Goal: Task Accomplishment & Management: Use online tool/utility

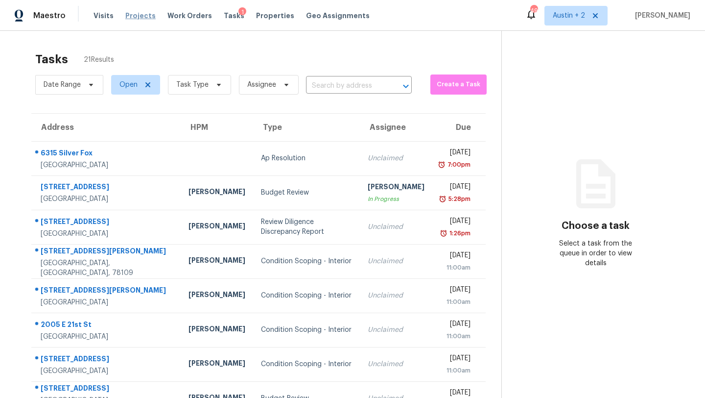
scroll to position [112, 0]
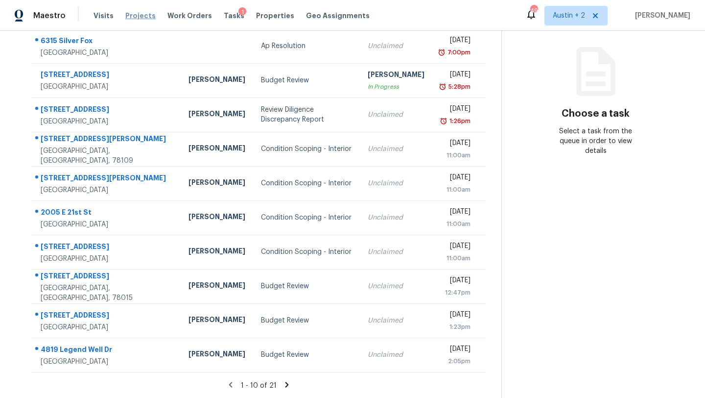
click at [127, 15] on span "Projects" at bounding box center [140, 16] width 30 height 10
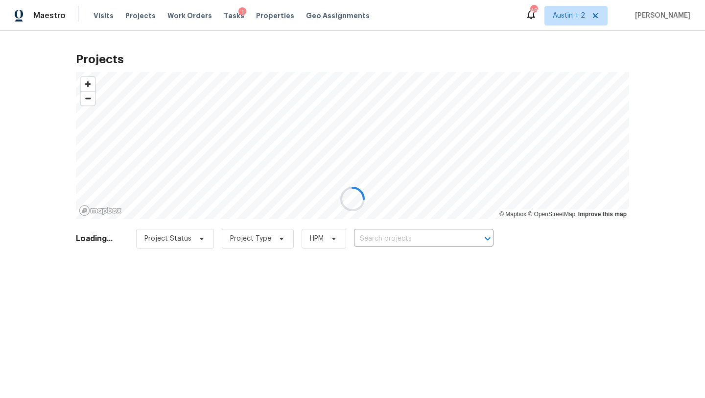
click at [399, 239] on div at bounding box center [352, 199] width 705 height 398
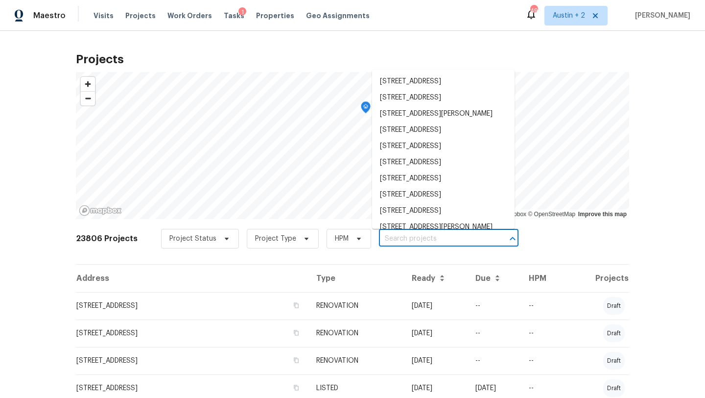
click at [407, 239] on input "text" at bounding box center [435, 238] width 112 height 15
paste input "[STREET_ADDRESS]"
type input "188 Dandelion Trl San Marcos TX 78666"
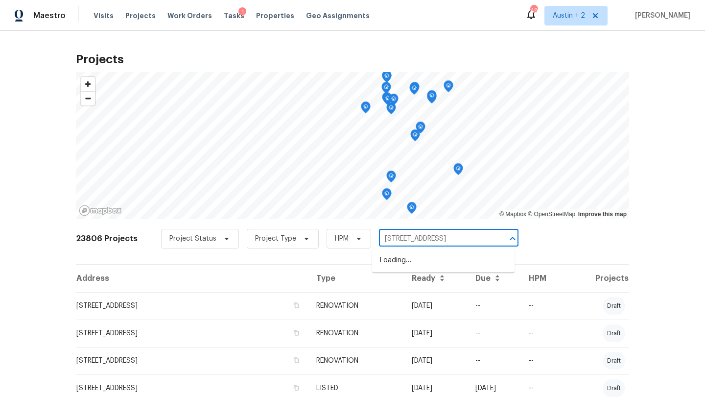
scroll to position [0, 17]
click at [398, 262] on li "188 Dandelion Trl, San Marcos, TX 78666" at bounding box center [443, 260] width 143 height 16
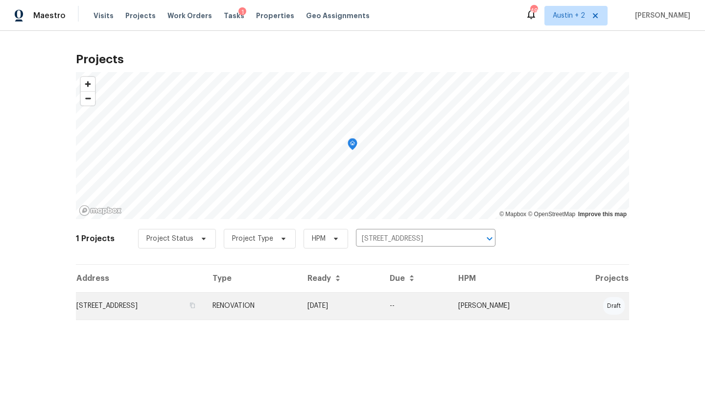
click at [134, 308] on td "188 Dandelion Trl, San Marcos, TX 78666" at bounding box center [140, 305] width 129 height 27
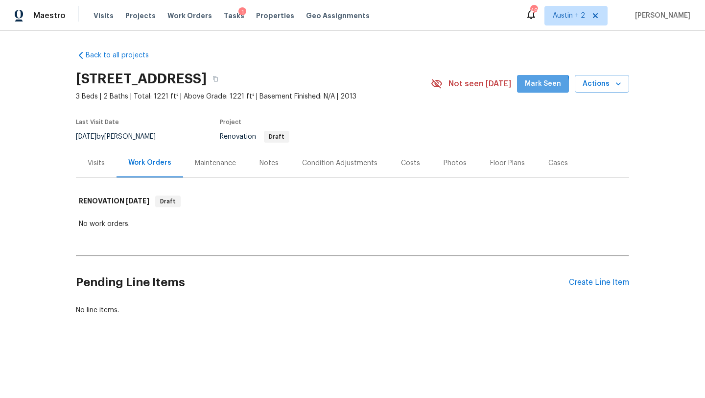
click at [534, 87] on span "Mark Seen" at bounding box center [543, 84] width 36 height 12
click at [89, 164] on div "Visits" at bounding box center [96, 163] width 17 height 10
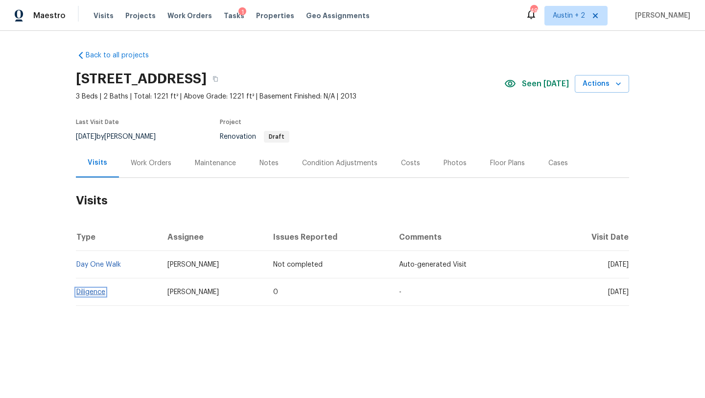
click at [87, 293] on link "Diligence" at bounding box center [90, 291] width 29 height 7
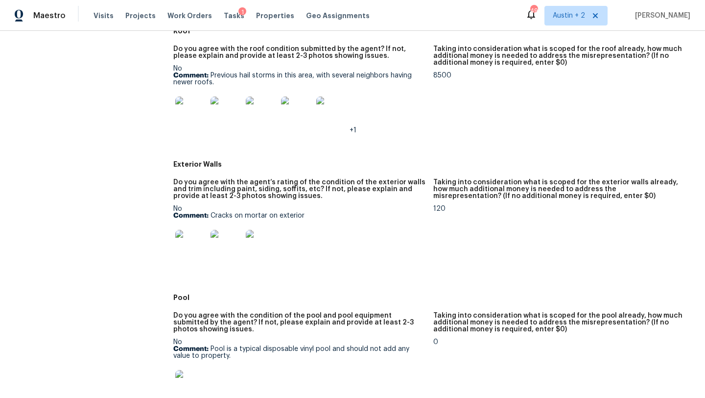
scroll to position [419, 0]
click at [190, 113] on img at bounding box center [190, 111] width 31 height 31
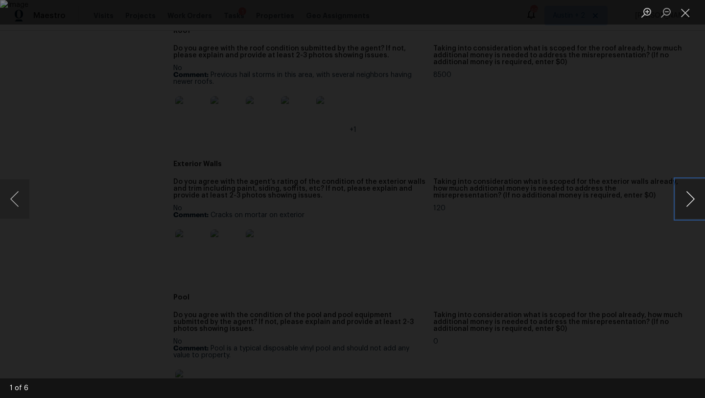
click at [690, 197] on button "Next image" at bounding box center [690, 198] width 29 height 39
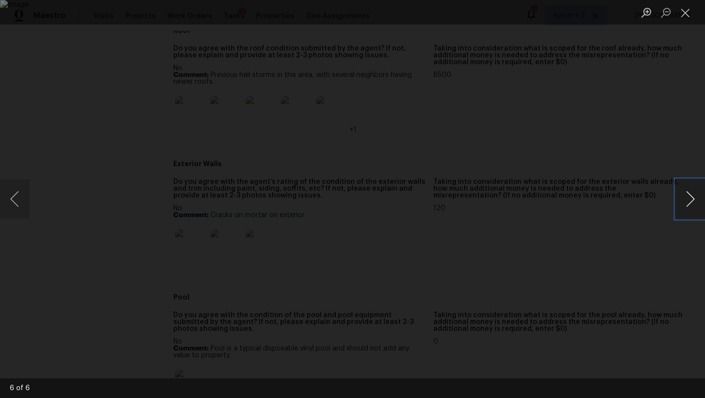
click at [690, 197] on button "Next image" at bounding box center [690, 198] width 29 height 39
click at [684, 14] on button "Close lightbox" at bounding box center [686, 12] width 20 height 17
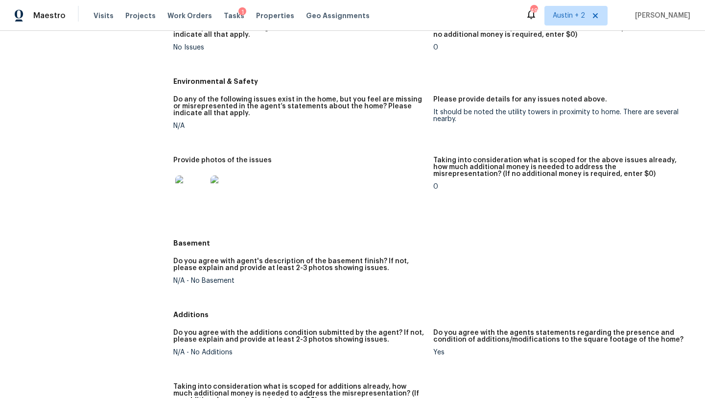
scroll to position [1213, 0]
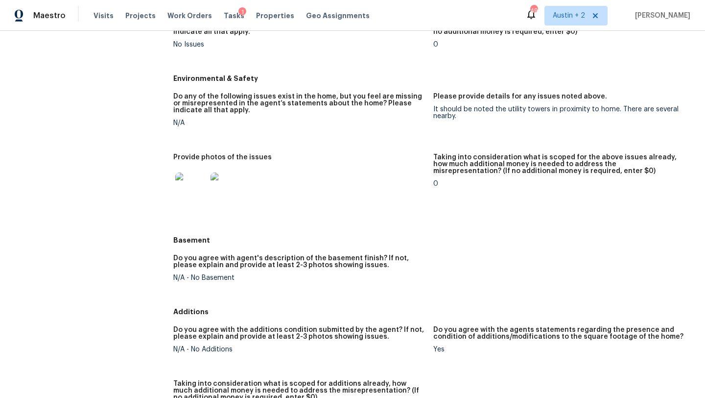
click at [190, 197] on img at bounding box center [190, 187] width 31 height 31
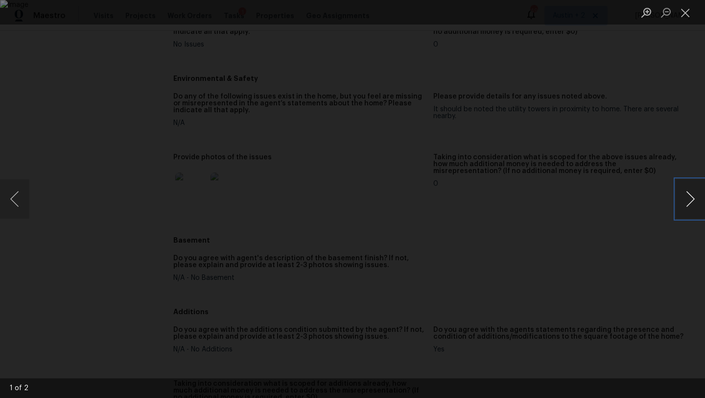
click at [686, 193] on button "Next image" at bounding box center [690, 198] width 29 height 39
click at [681, 20] on button "Close lightbox" at bounding box center [686, 12] width 20 height 17
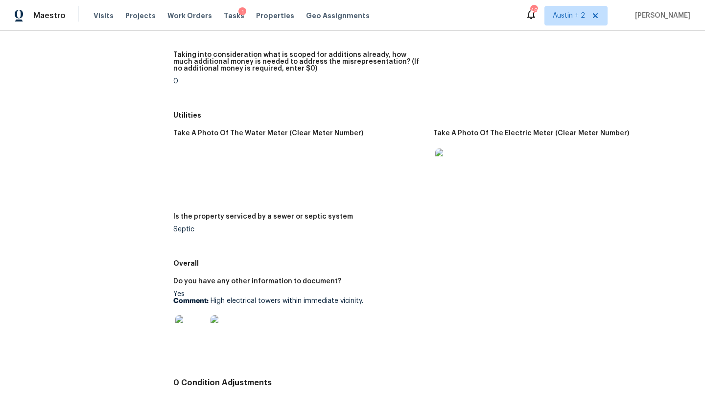
scroll to position [1543, 0]
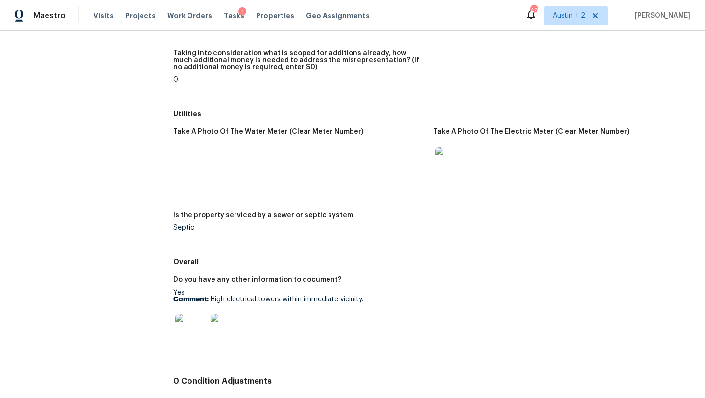
click at [439, 165] on img at bounding box center [450, 162] width 31 height 31
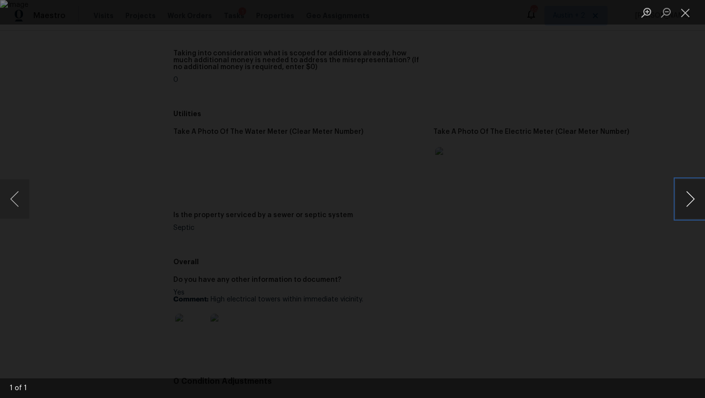
click at [691, 199] on button "Next image" at bounding box center [690, 198] width 29 height 39
click at [684, 17] on button "Close lightbox" at bounding box center [686, 12] width 20 height 17
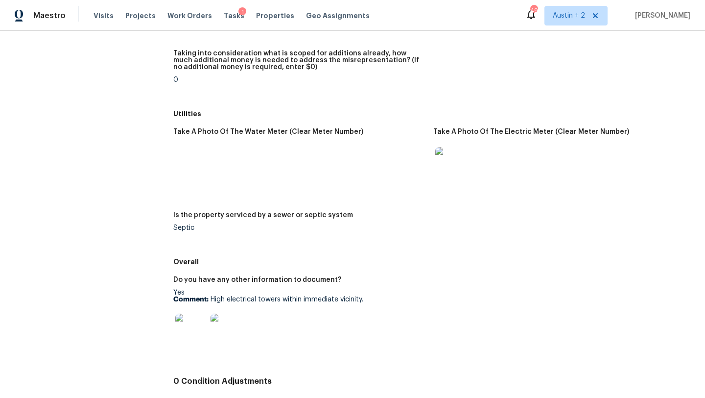
scroll to position [1620, 0]
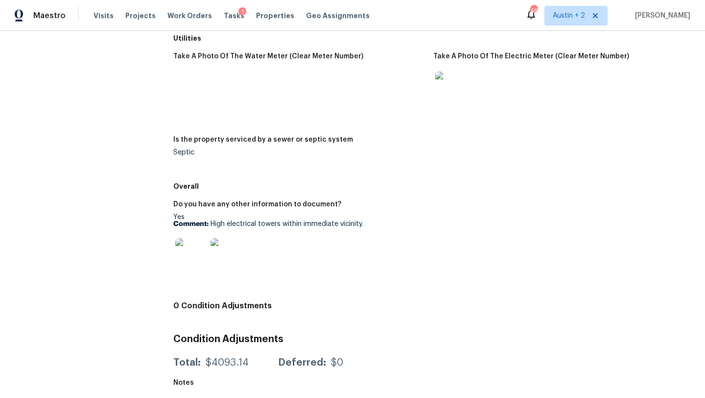
click at [176, 255] on img at bounding box center [190, 253] width 31 height 31
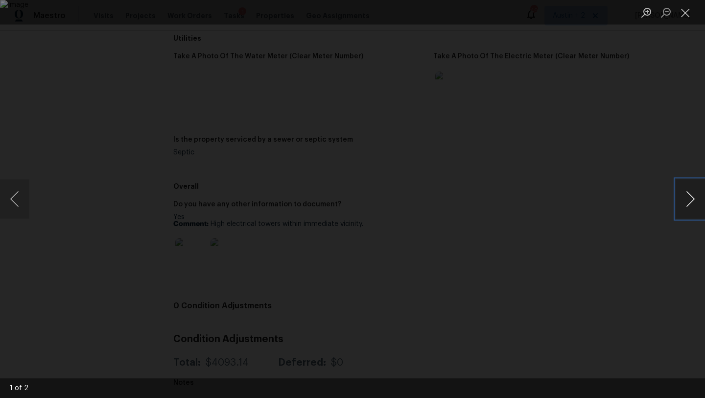
click at [690, 199] on button "Next image" at bounding box center [690, 198] width 29 height 39
click at [687, 9] on button "Close lightbox" at bounding box center [686, 12] width 20 height 17
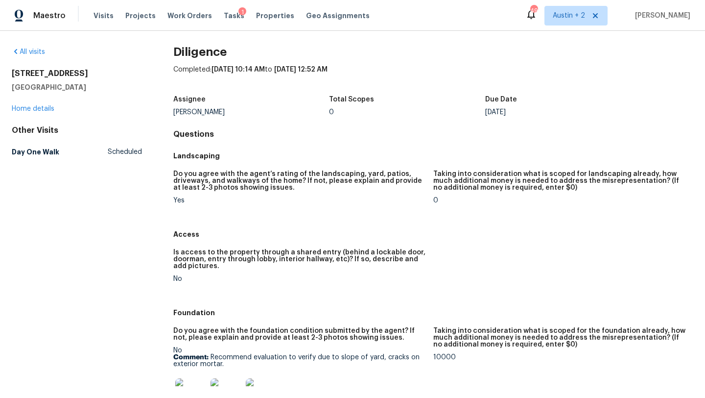
scroll to position [0, 0]
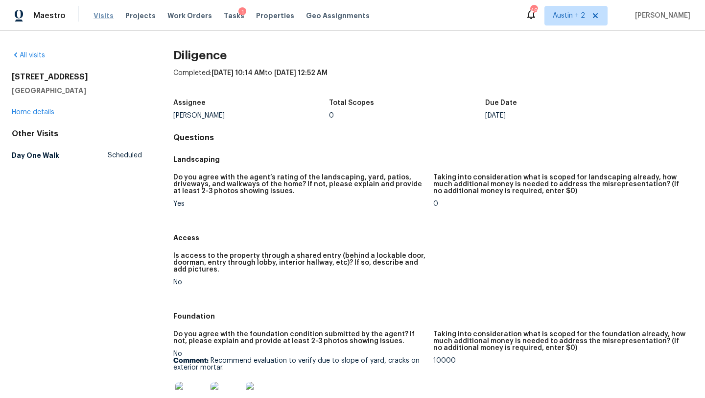
click at [100, 16] on span "Visits" at bounding box center [104, 16] width 20 height 10
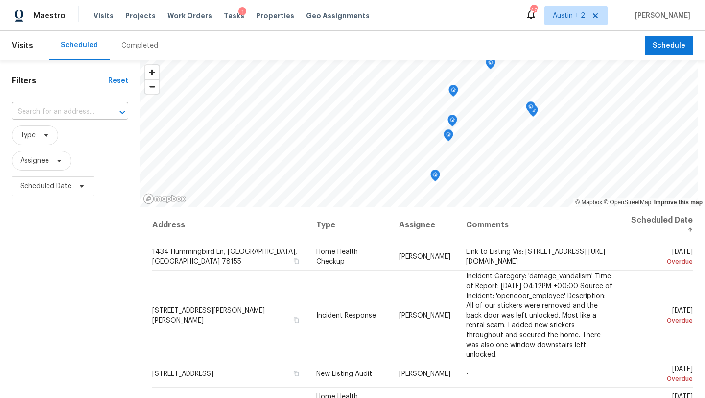
click at [60, 110] on input "text" at bounding box center [56, 111] width 89 height 15
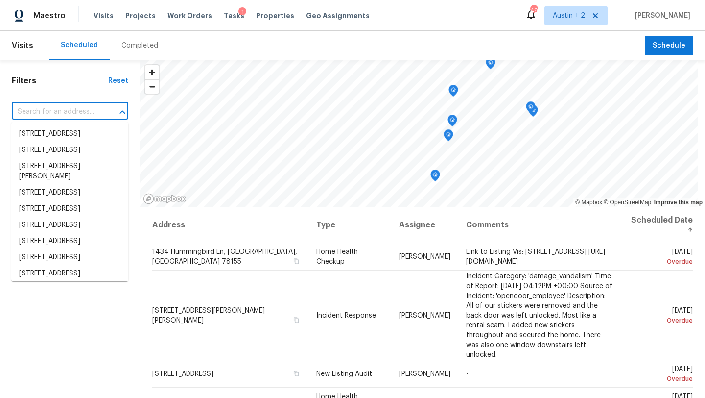
paste input "137 Periwinkle Ln, Bastrop, TX 78602"
type input "137 Periwinkle Ln, Bastrop, TX 78602"
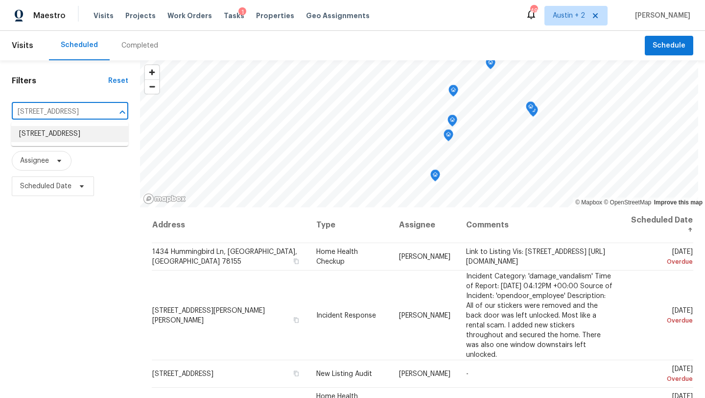
click at [66, 142] on li "137 Periwinkle Ln, Bastrop, TX 78602" at bounding box center [69, 134] width 117 height 16
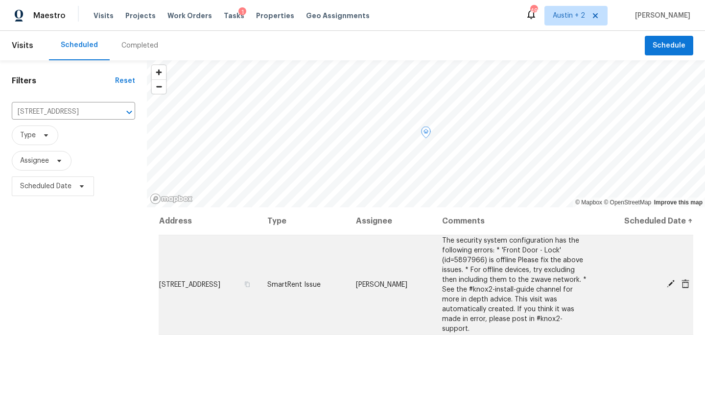
click at [673, 280] on icon at bounding box center [671, 284] width 8 height 8
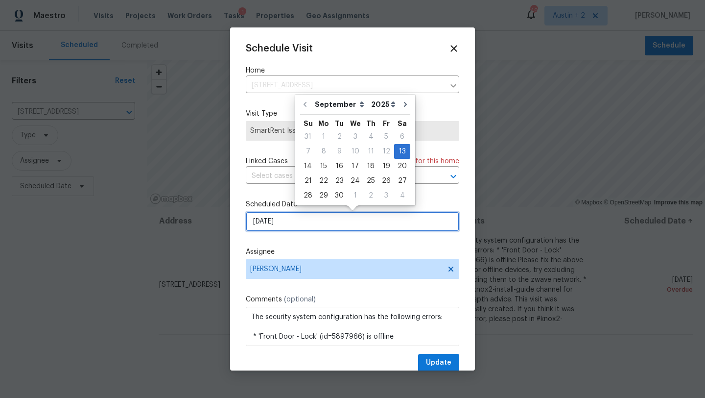
click at [295, 220] on input "9/13/2025" at bounding box center [353, 222] width 214 height 20
click at [338, 167] on div "16" at bounding box center [340, 166] width 16 height 14
type input "9/16/2025"
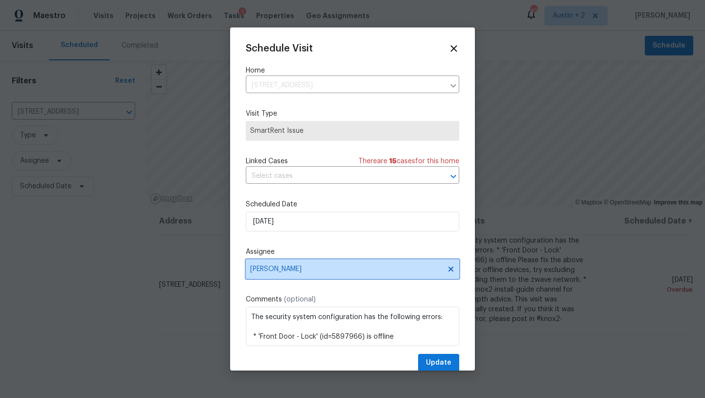
click at [285, 266] on span "[PERSON_NAME]" at bounding box center [346, 269] width 192 height 8
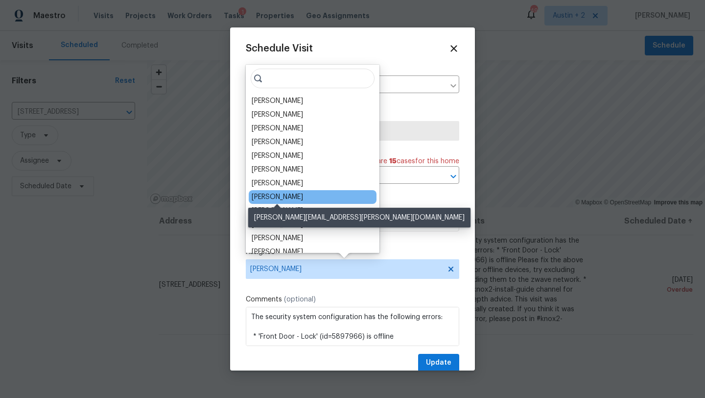
click at [276, 199] on div "Martin Chagolla" at bounding box center [277, 197] width 51 height 10
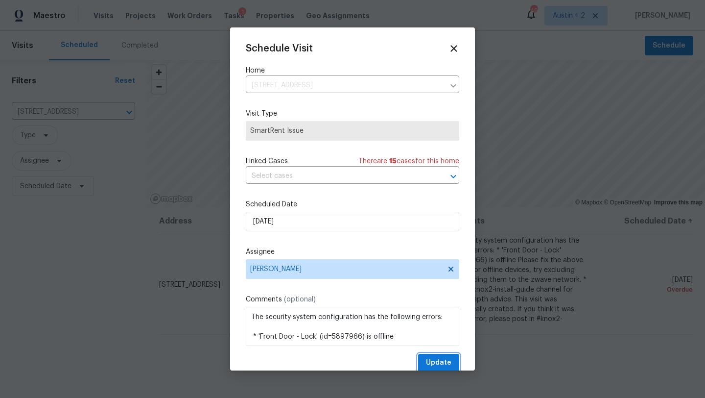
click at [444, 367] on span "Update" at bounding box center [438, 363] width 25 height 12
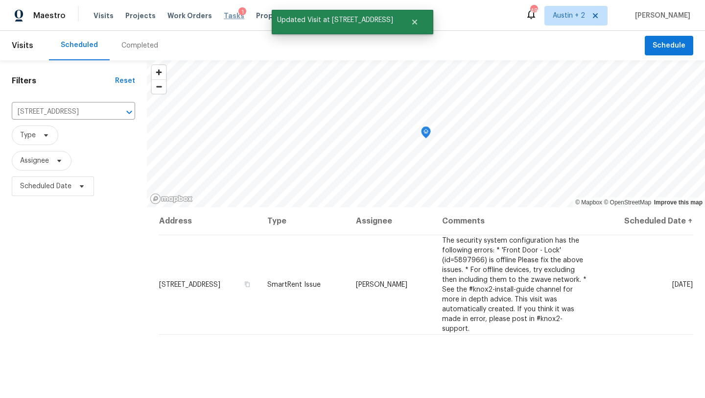
click at [224, 18] on span "Tasks" at bounding box center [234, 15] width 21 height 7
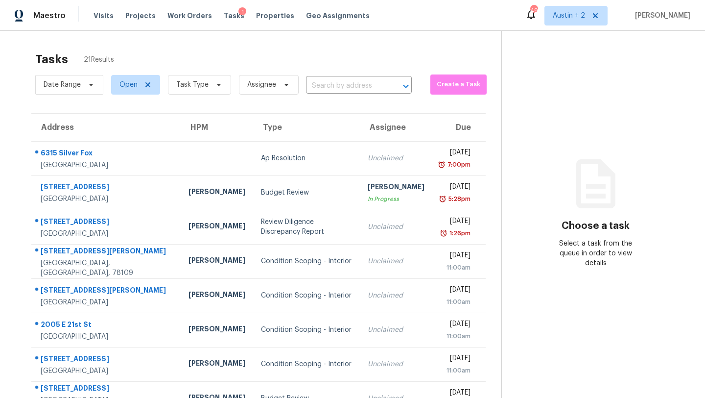
click at [96, 21] on div "Visits Projects Work Orders Tasks 1 Properties Geo Assignments" at bounding box center [238, 16] width 288 height 20
click at [96, 13] on span "Visits" at bounding box center [104, 16] width 20 height 10
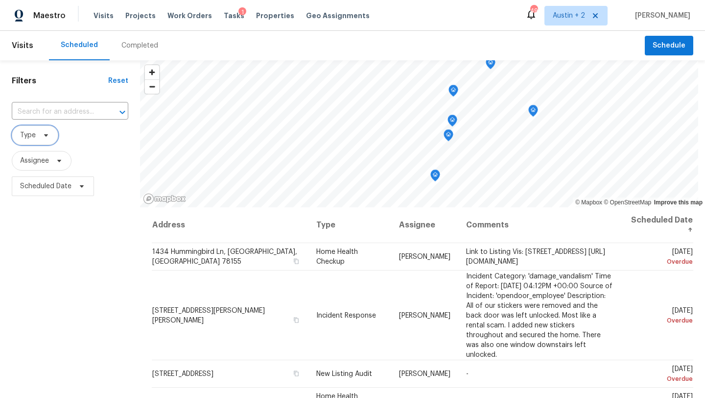
click at [41, 139] on span "Type" at bounding box center [35, 135] width 47 height 20
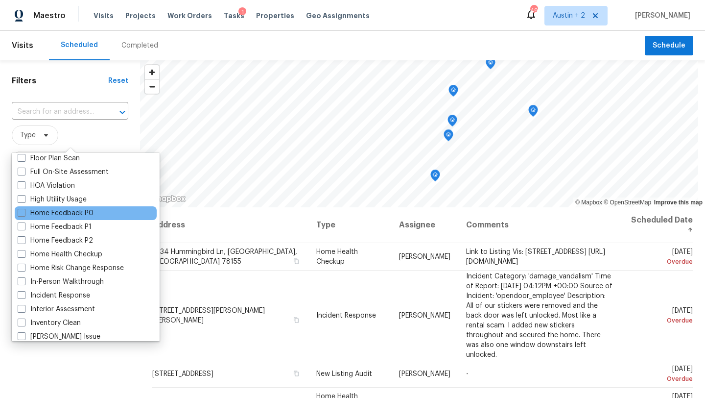
scroll to position [266, 0]
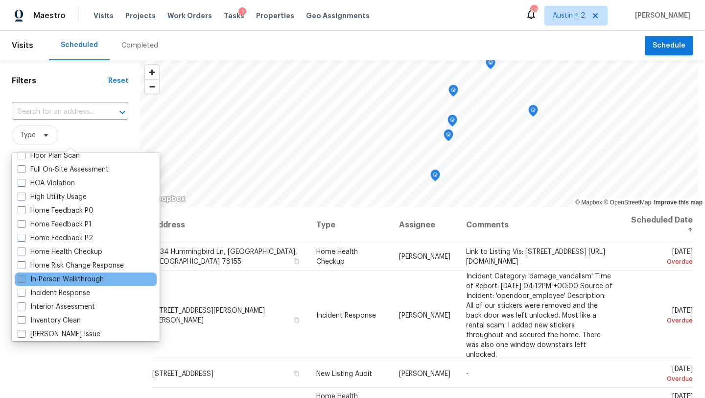
click at [58, 280] on label "In-Person Walkthrough" at bounding box center [61, 279] width 86 height 10
click at [24, 280] on input "In-Person Walkthrough" at bounding box center [21, 277] width 6 height 6
checkbox input "true"
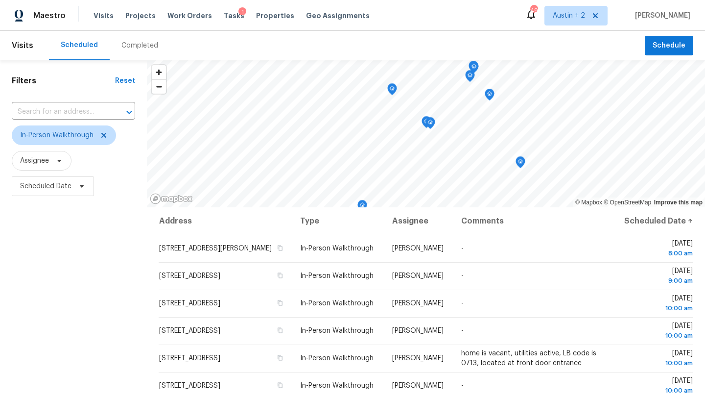
click at [229, 41] on div "Scheduled Completed" at bounding box center [347, 45] width 596 height 29
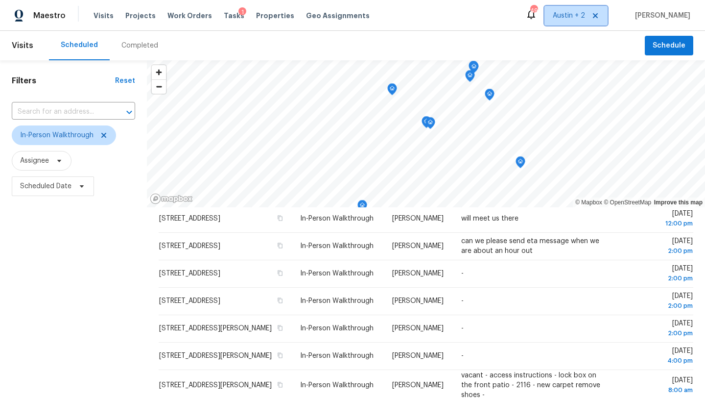
click at [577, 11] on span "Austin + 2" at bounding box center [569, 16] width 32 height 10
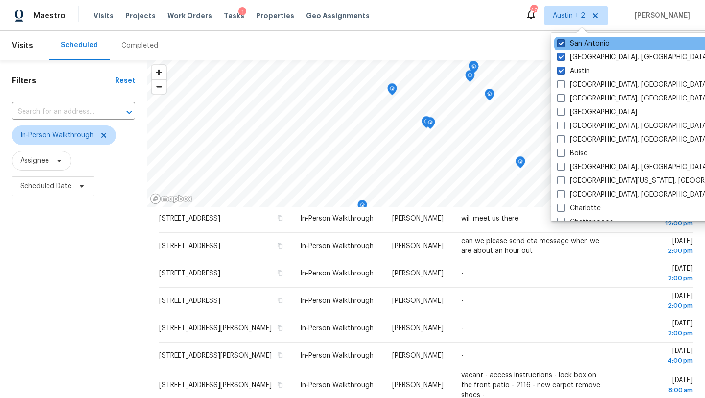
click at [575, 48] on label "San Antonio" at bounding box center [583, 44] width 52 height 10
click at [564, 45] on input "San Antonio" at bounding box center [560, 42] width 6 height 6
checkbox input "false"
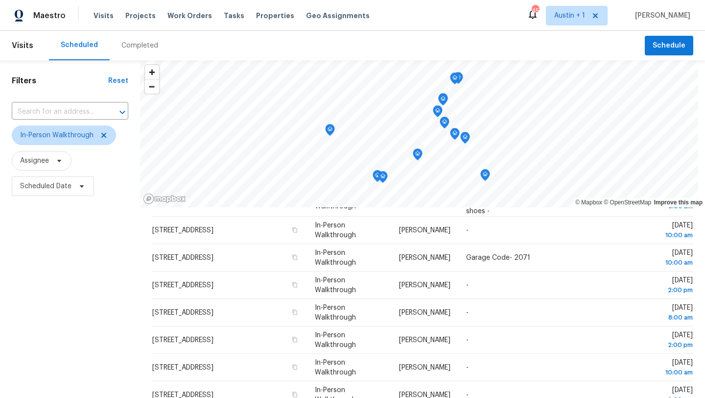
click at [108, 272] on div "Filters Reset ​ In-Person Walkthrough Assignee Scheduled Date" at bounding box center [70, 292] width 140 height 465
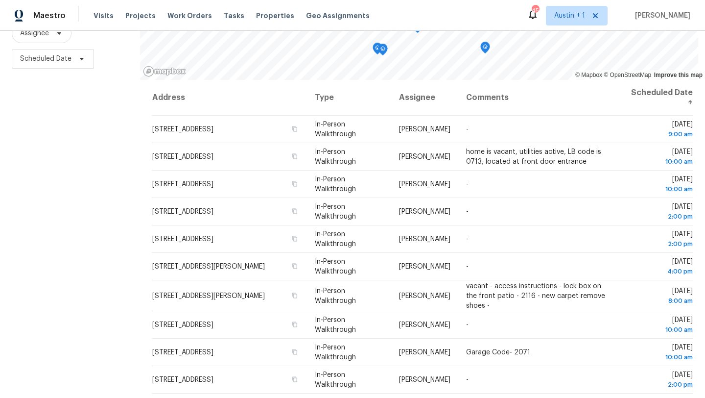
scroll to position [122, 0]
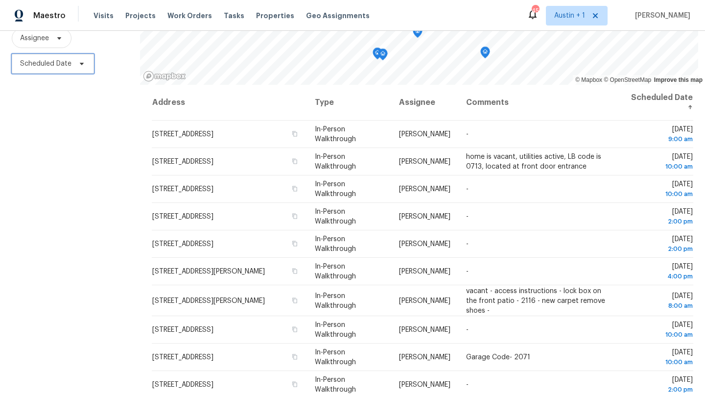
click at [32, 63] on span "Scheduled Date" at bounding box center [45, 64] width 51 height 10
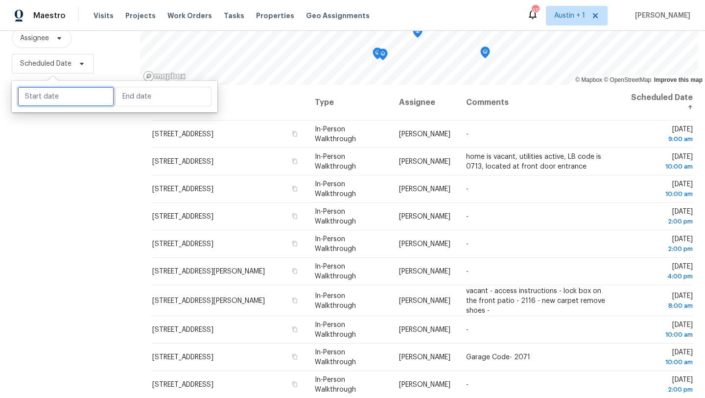
click at [43, 96] on input "text" at bounding box center [66, 97] width 96 height 20
select select "8"
select select "2025"
select select "9"
select select "2025"
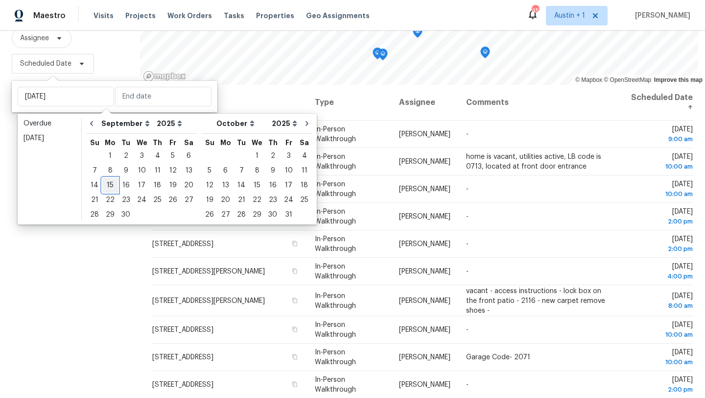
click at [108, 186] on div "15" at bounding box center [110, 185] width 16 height 14
type input "Mon, Sep 15"
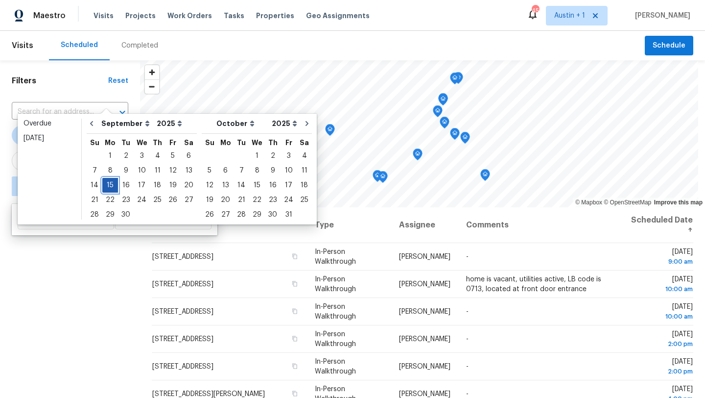
click at [108, 186] on div "15" at bounding box center [110, 185] width 16 height 14
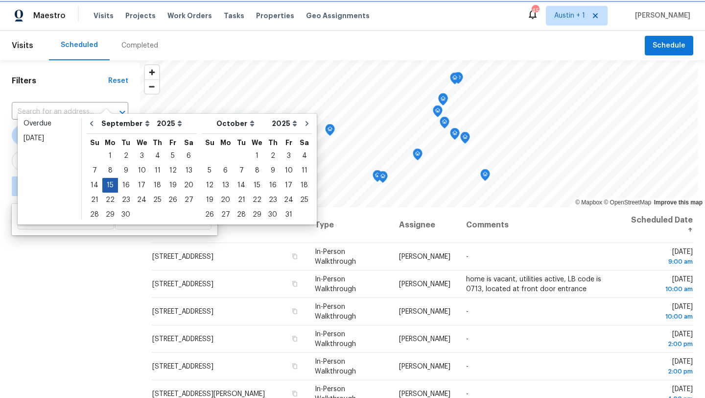
type input "Mon, Sep 15"
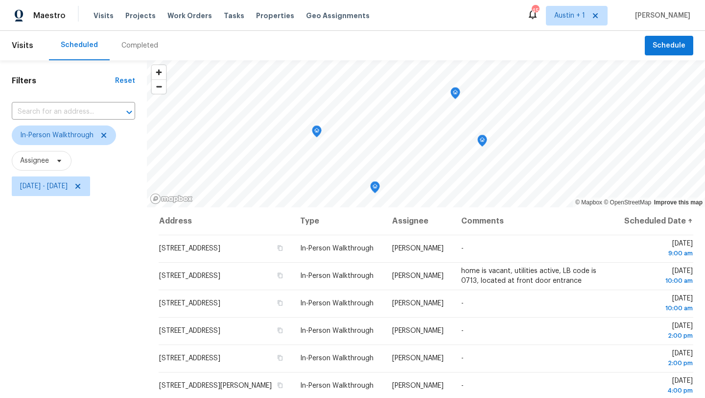
click at [96, 283] on div "Filters Reset ​ In-Person Walkthrough Assignee Mon, Sep 15 - Mon, Sep 15" at bounding box center [73, 292] width 147 height 465
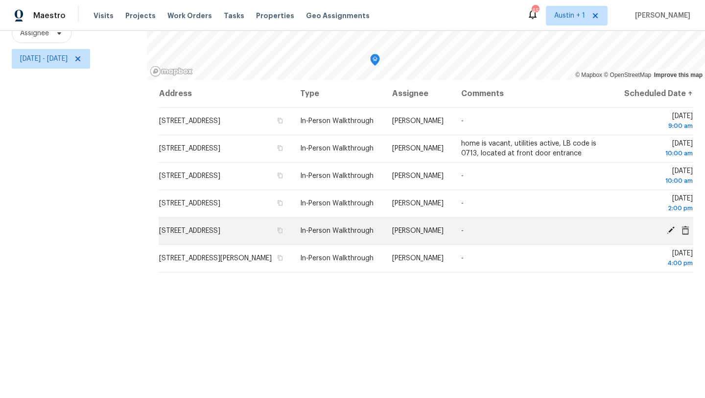
click at [670, 234] on icon at bounding box center [671, 230] width 8 height 8
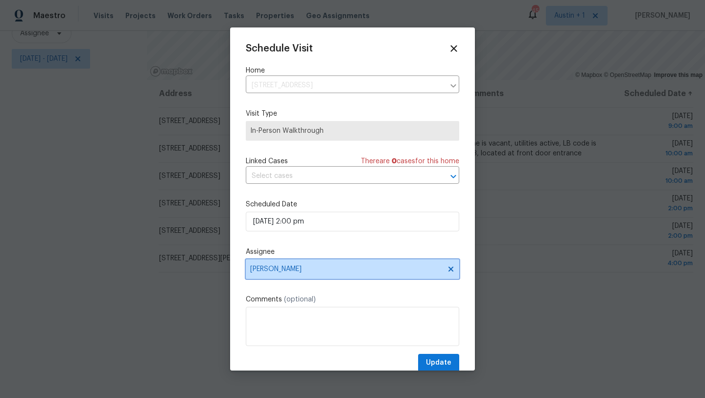
click at [282, 271] on span "Martin Chagolla" at bounding box center [346, 269] width 192 height 8
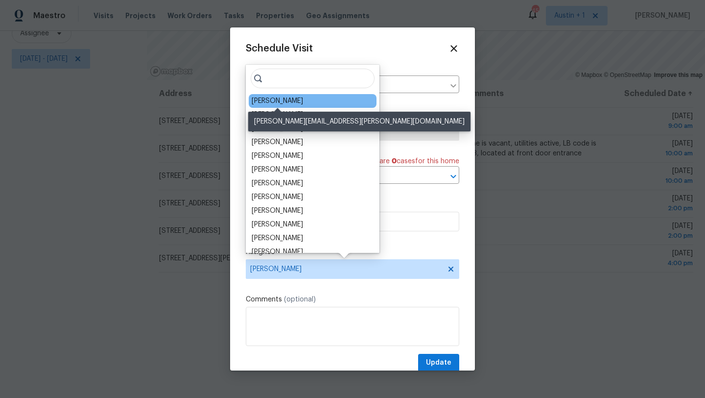
click at [273, 97] on div "Nelson Figueroa" at bounding box center [277, 101] width 51 height 10
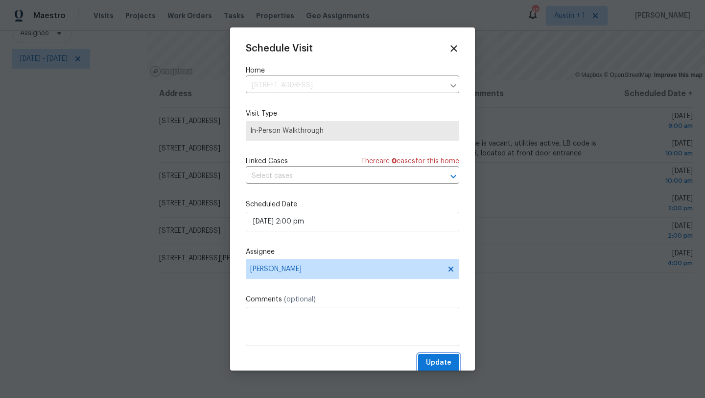
click at [431, 364] on span "Update" at bounding box center [438, 363] width 25 height 12
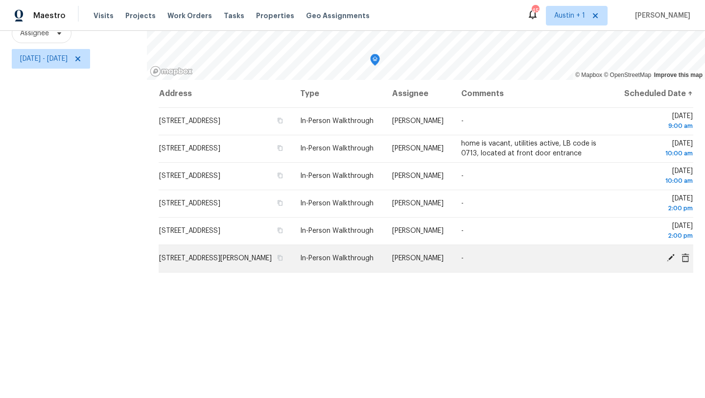
click at [669, 262] on icon at bounding box center [671, 258] width 8 height 8
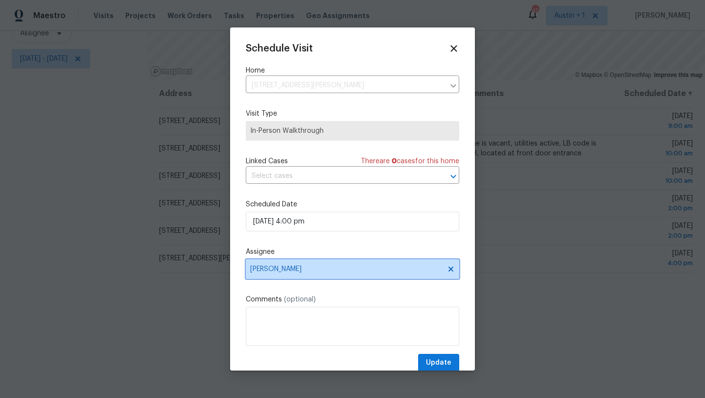
click at [306, 275] on span "Martin Chagolla" at bounding box center [353, 269] width 214 height 20
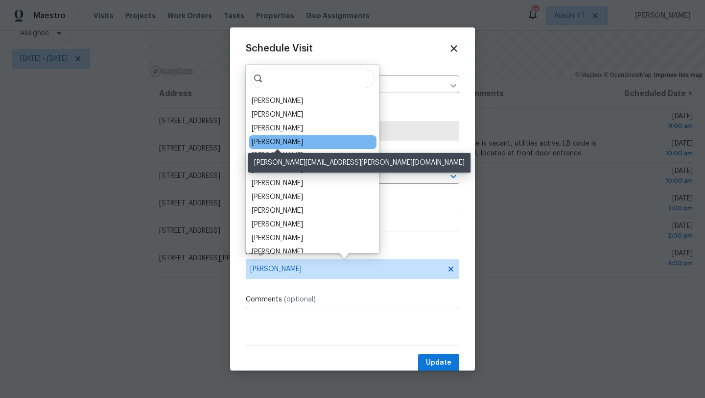
click at [286, 143] on div "Nelson Figueroa" at bounding box center [277, 142] width 51 height 10
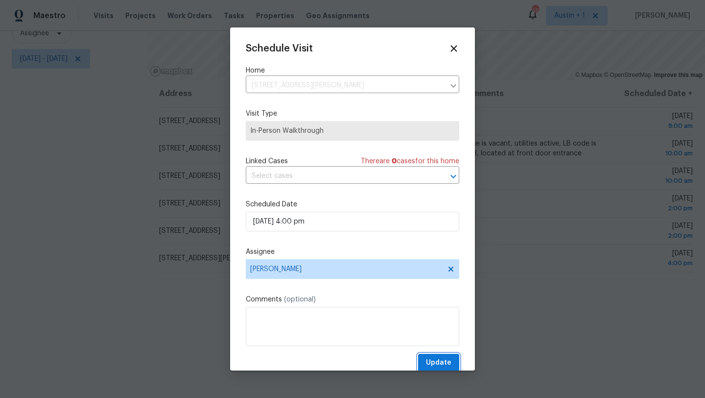
click at [448, 363] on span "Update" at bounding box center [438, 363] width 25 height 12
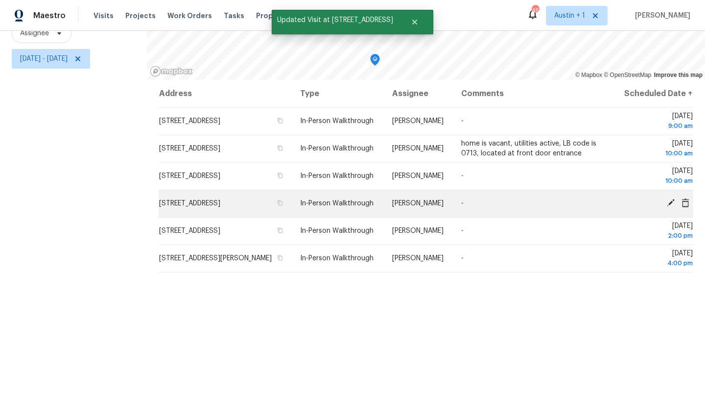
click at [669, 207] on icon at bounding box center [671, 202] width 9 height 9
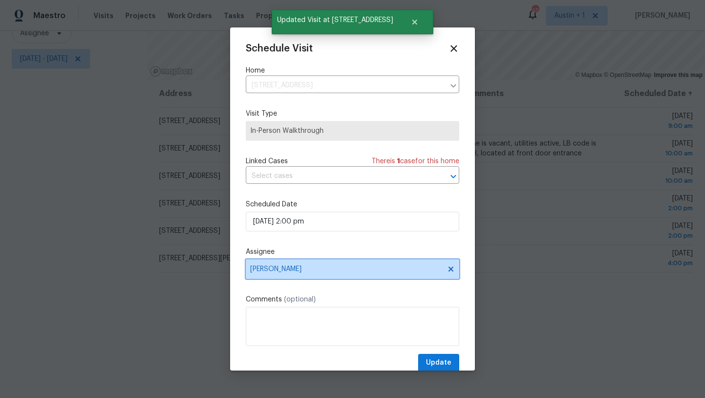
click at [261, 270] on span "Martin Chagolla" at bounding box center [346, 269] width 192 height 8
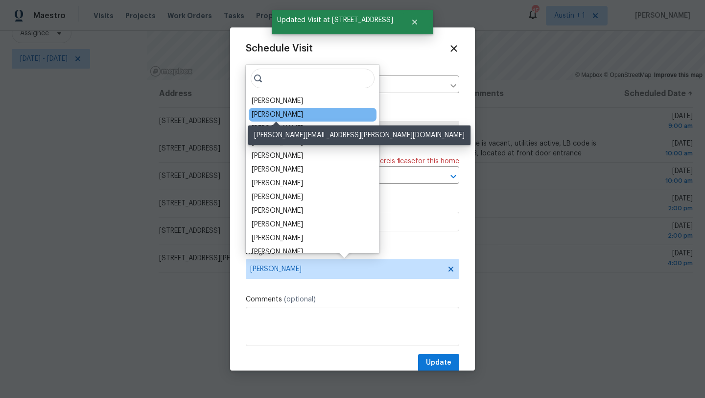
click at [276, 118] on div "[PERSON_NAME]" at bounding box center [277, 115] width 51 height 10
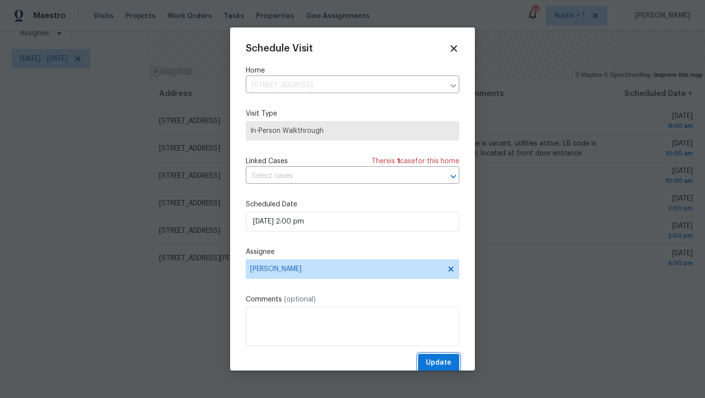
click at [438, 368] on span "Update" at bounding box center [438, 363] width 25 height 12
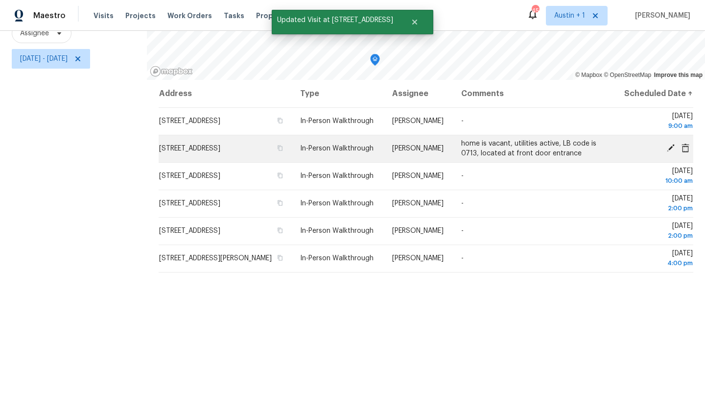
click at [669, 152] on icon at bounding box center [671, 148] width 8 height 8
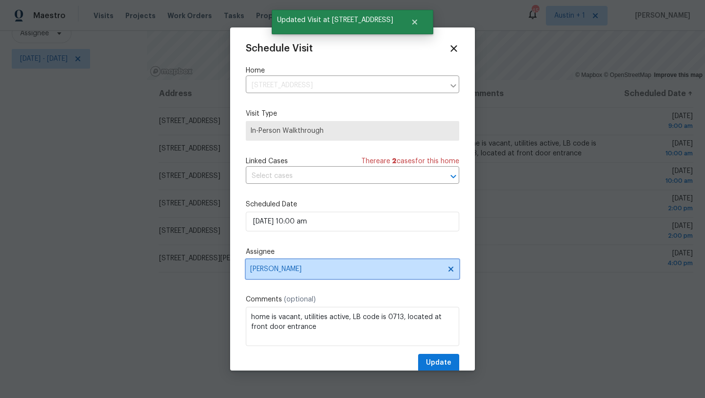
click at [284, 265] on span "Martin Chagolla" at bounding box center [346, 269] width 192 height 8
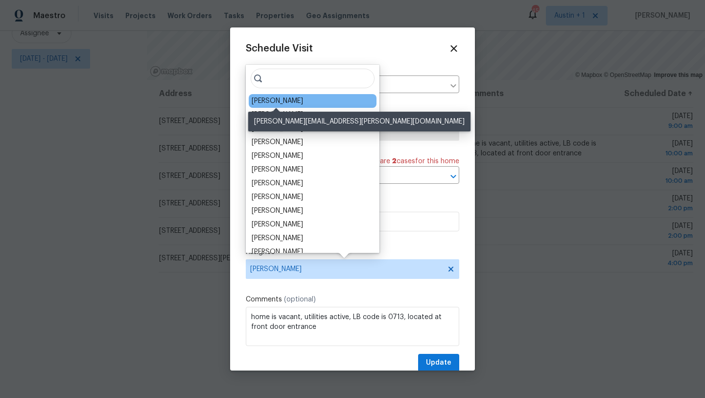
click at [299, 104] on div "[PERSON_NAME]" at bounding box center [277, 101] width 51 height 10
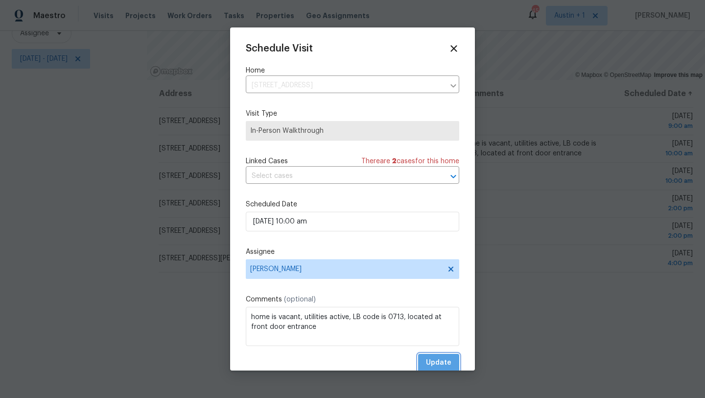
click at [439, 362] on span "Update" at bounding box center [438, 363] width 25 height 12
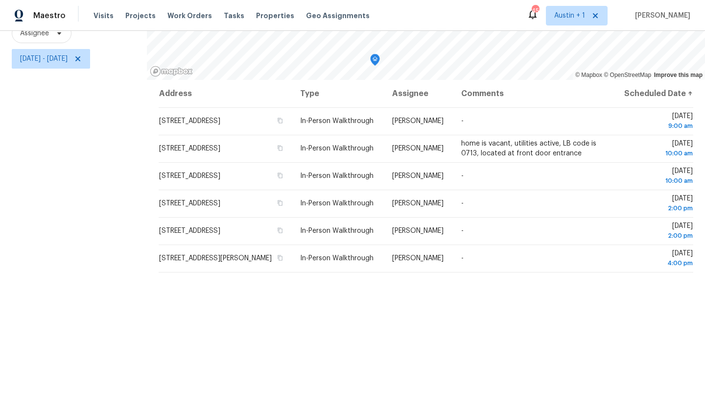
scroll to position [0, 0]
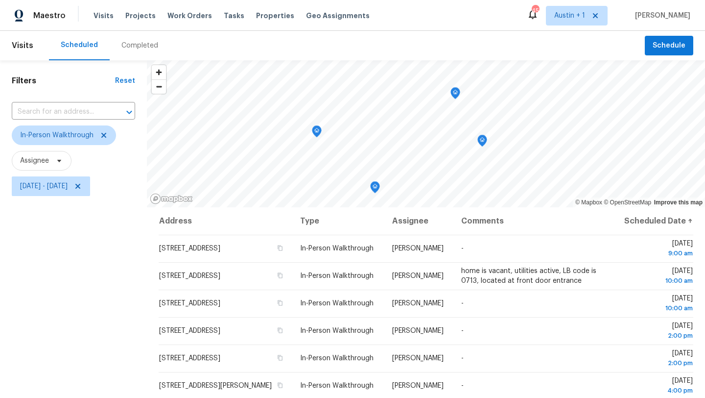
click at [111, 14] on div "Visits Projects Work Orders Tasks Properties Geo Assignments" at bounding box center [238, 16] width 288 height 20
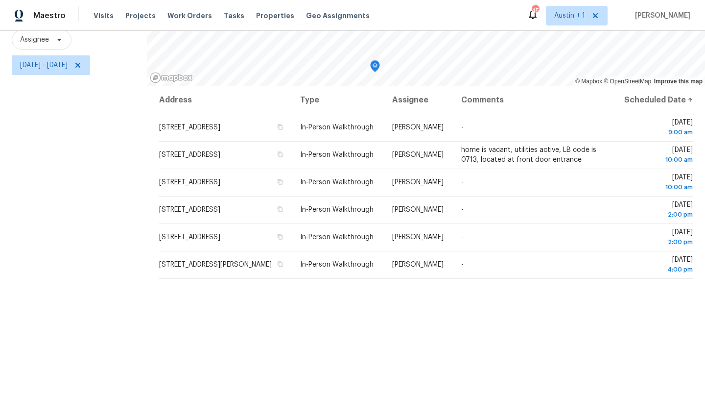
scroll to position [127, 0]
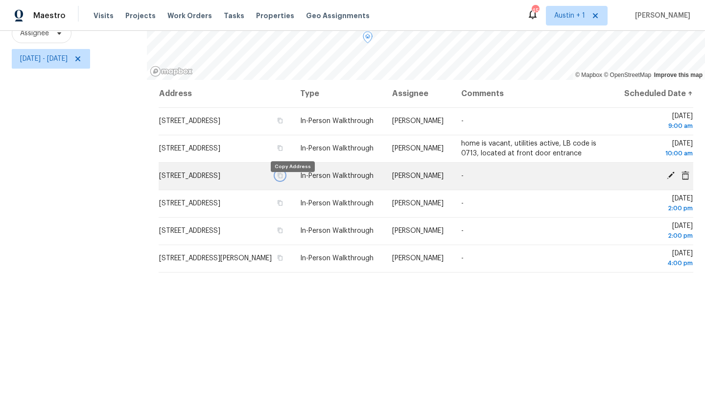
click at [283, 178] on icon "button" at bounding box center [280, 175] width 5 height 5
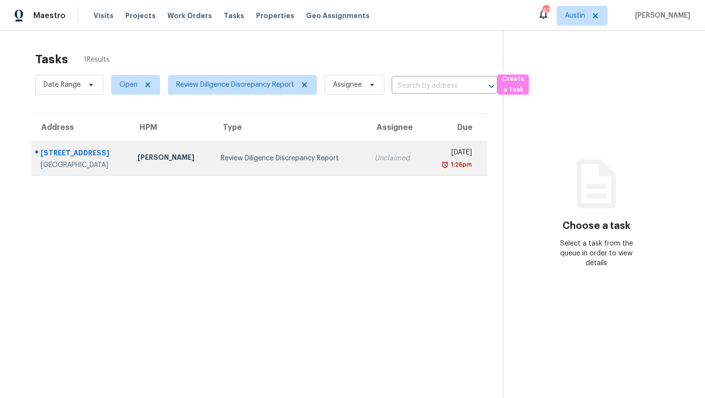
click at [221, 159] on div "Review Diligence Discrepancy Report" at bounding box center [290, 158] width 138 height 10
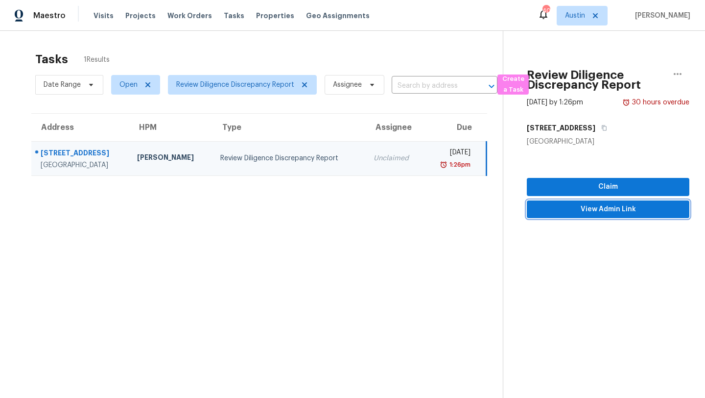
click at [571, 208] on span "View Admin Link" at bounding box center [608, 209] width 147 height 12
